Goal: Transaction & Acquisition: Purchase product/service

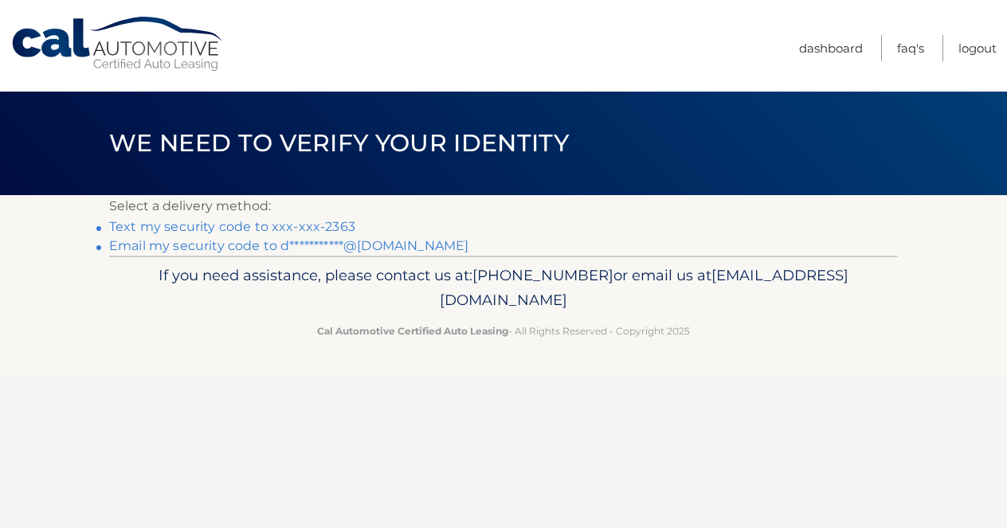
click at [257, 231] on link "Text my security code to xxx-xxx-2363" at bounding box center [232, 226] width 246 height 15
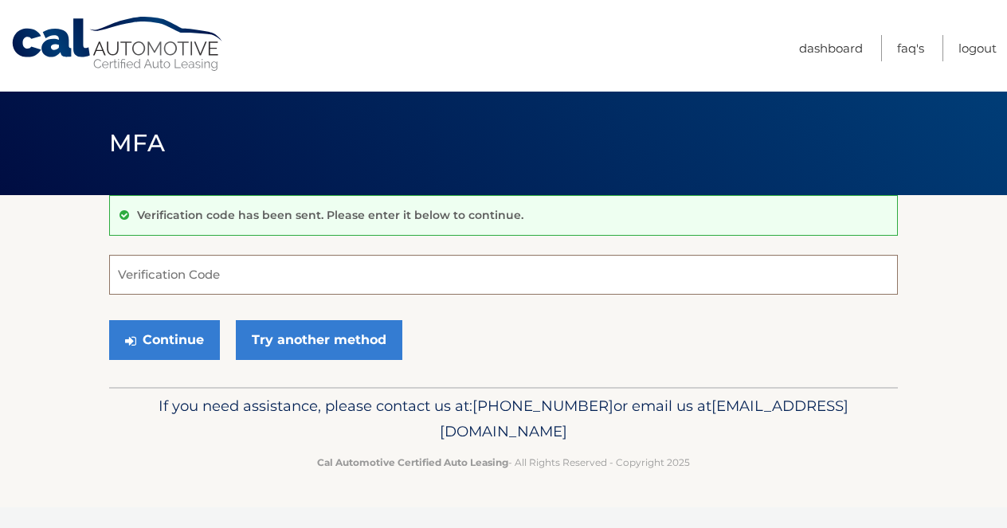
click at [241, 286] on input "Verification Code" at bounding box center [503, 275] width 789 height 40
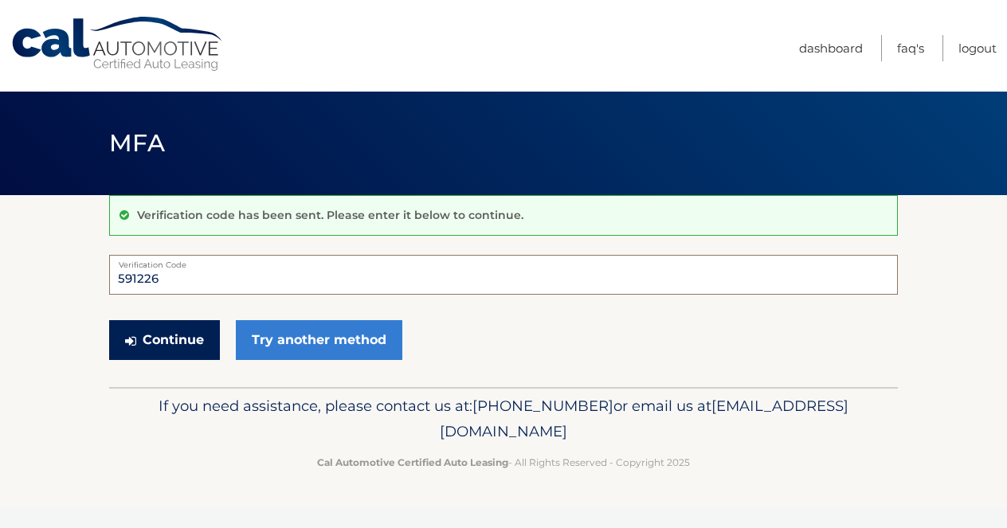
type input "591226"
click at [159, 332] on button "Continue" at bounding box center [164, 340] width 111 height 40
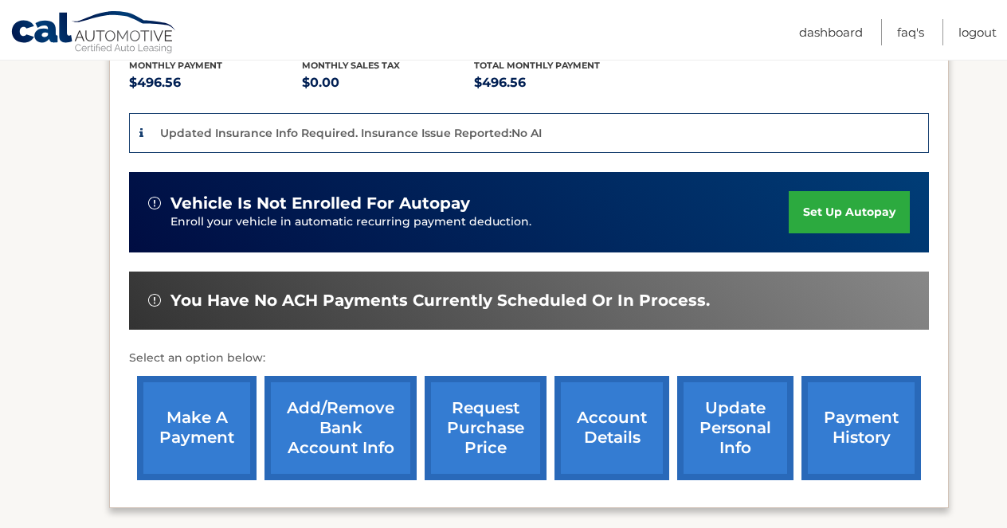
scroll to position [372, 0]
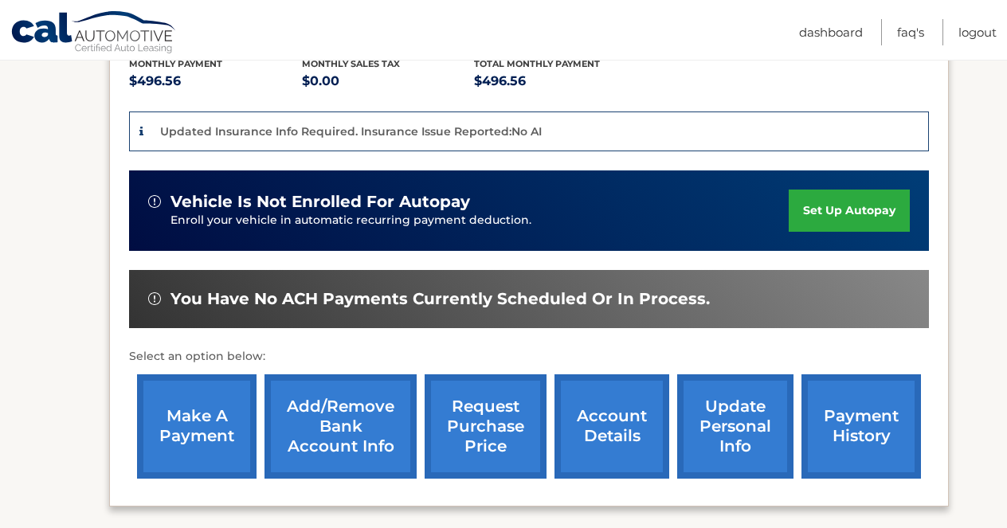
click at [193, 407] on link "make a payment" at bounding box center [197, 427] width 120 height 104
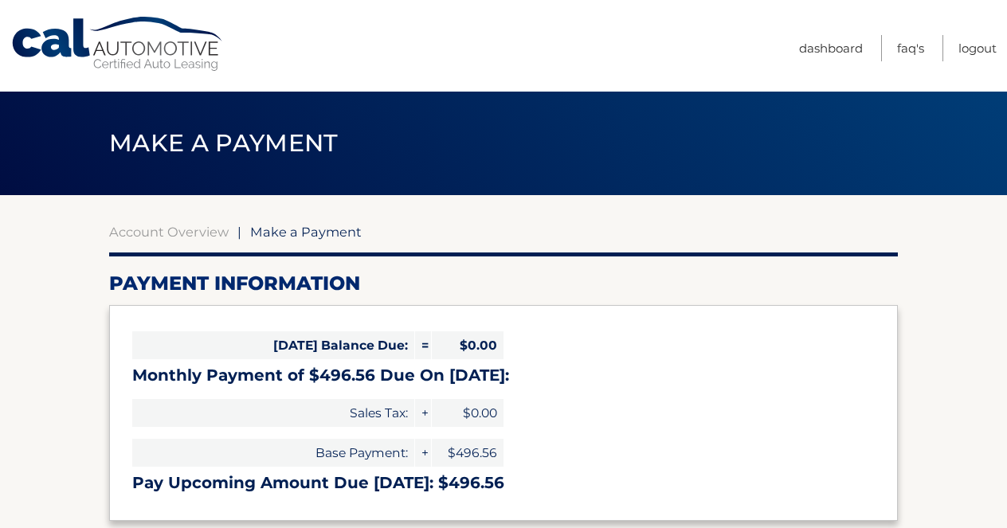
select select "NWU1YWNkOWQtOTkyZS00MWM2LWFkNjQtYjY3MjZkZjMwYjQ5"
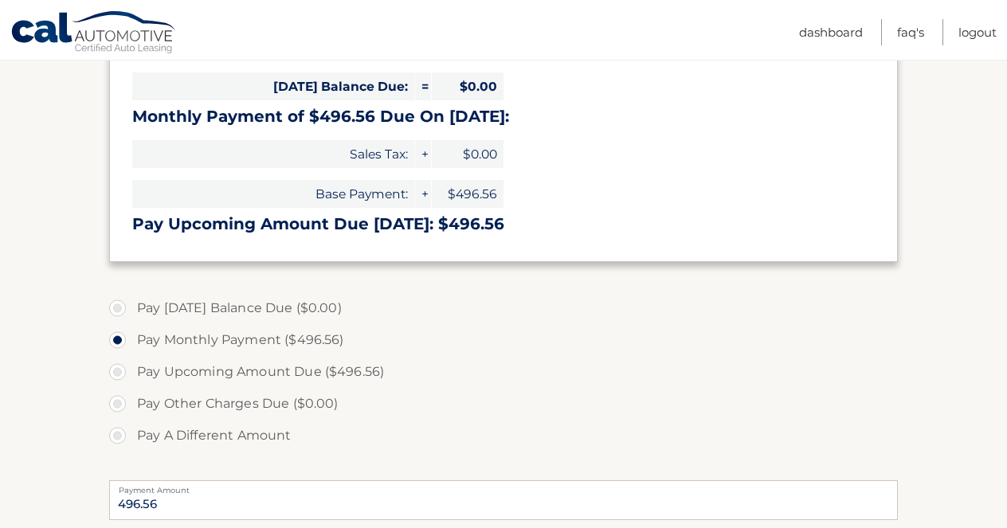
scroll to position [296, 0]
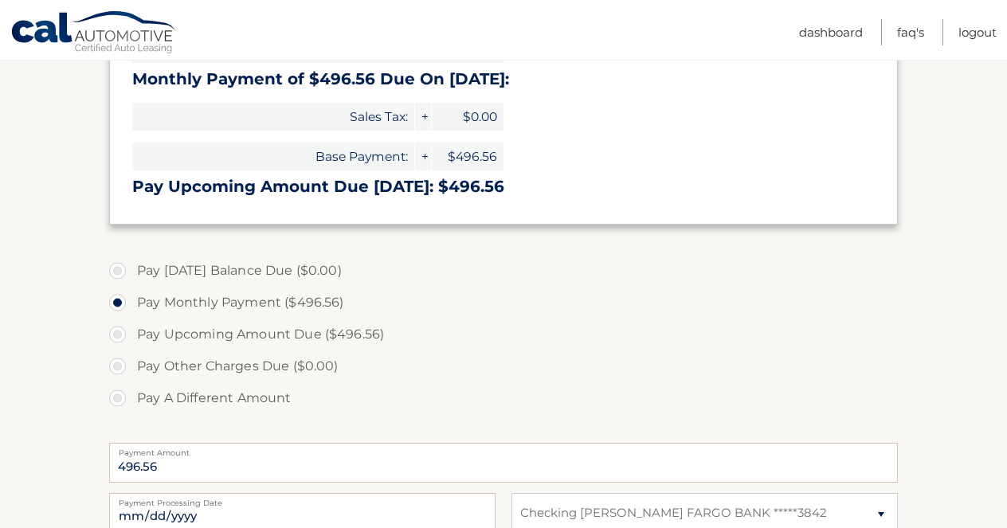
click at [62, 375] on section "Account Overview | Make a Payment Payment Information Today's Balance Due: = $0…" at bounding box center [503, 310] width 1007 height 823
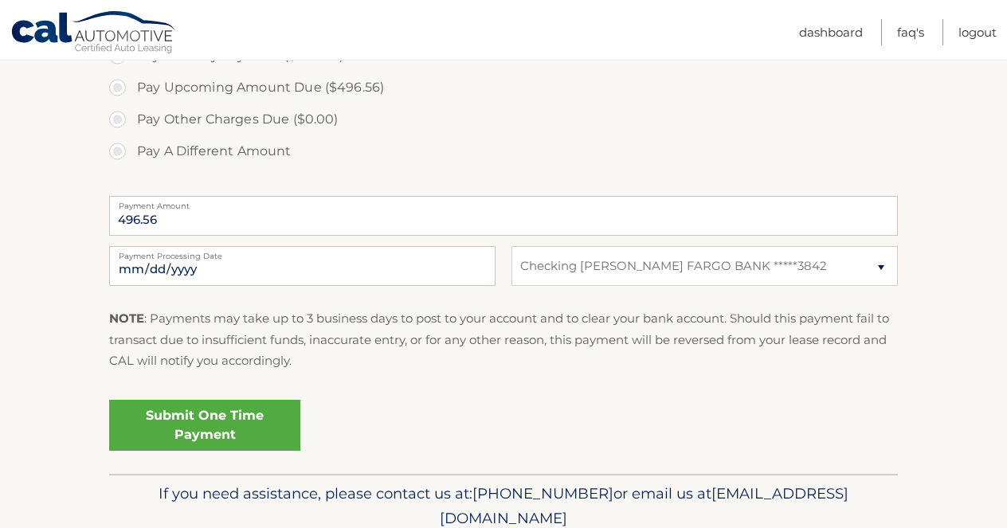
scroll to position [545, 0]
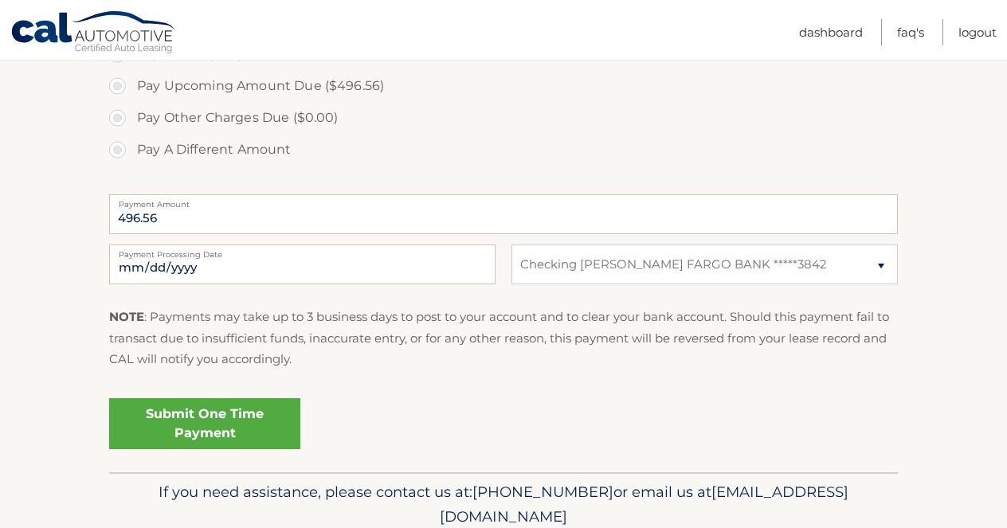
click at [175, 423] on link "Submit One Time Payment" at bounding box center [204, 424] width 191 height 51
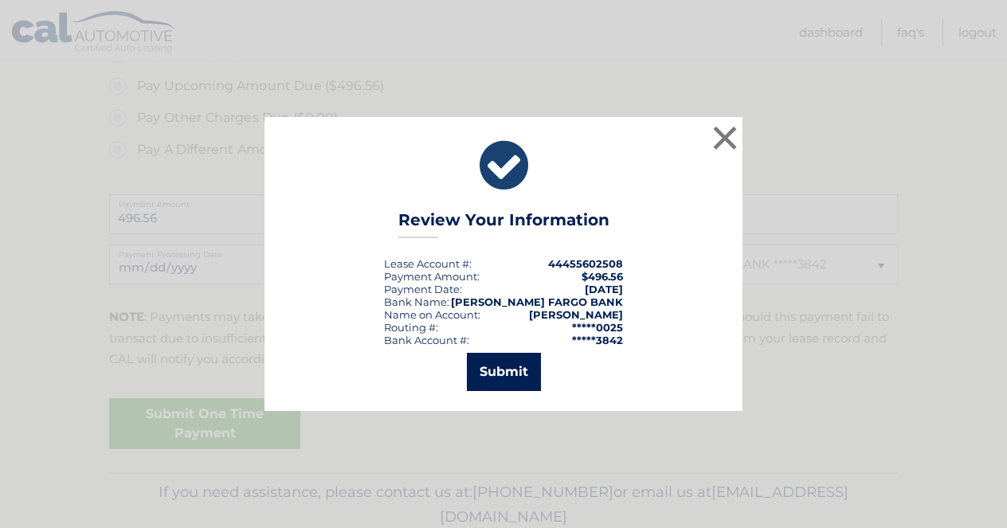
click at [506, 378] on button "Submit" at bounding box center [504, 372] width 74 height 38
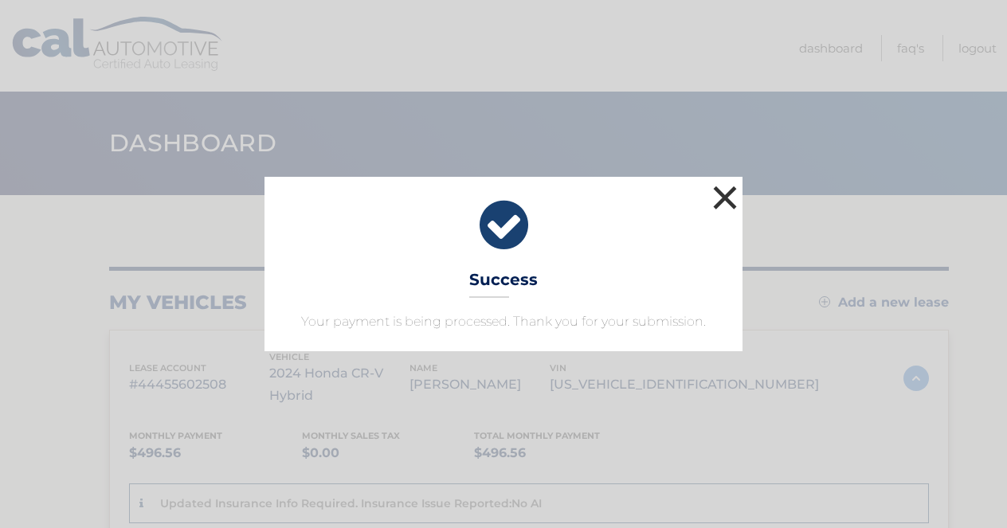
click at [724, 195] on button "×" at bounding box center [725, 198] width 32 height 32
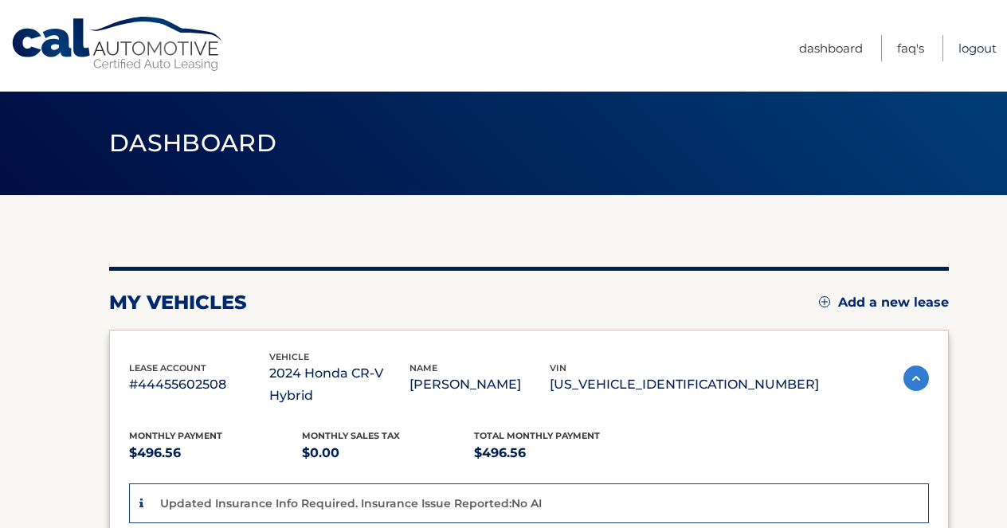
click at [975, 49] on link "Logout" at bounding box center [978, 48] width 38 height 26
